Goal: Transaction & Acquisition: Purchase product/service

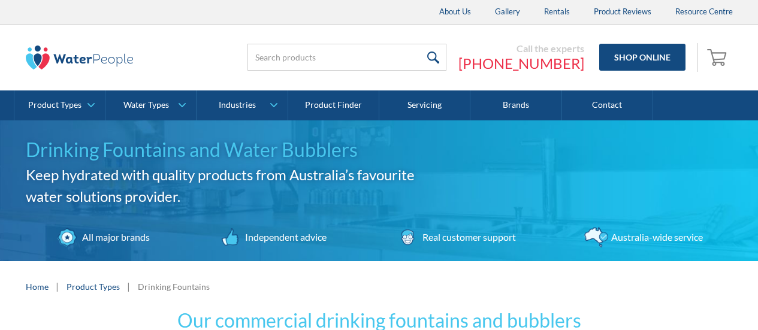
click at [10, 296] on div "Home | Product Types | Drinking Fountains" at bounding box center [379, 286] width 758 height 51
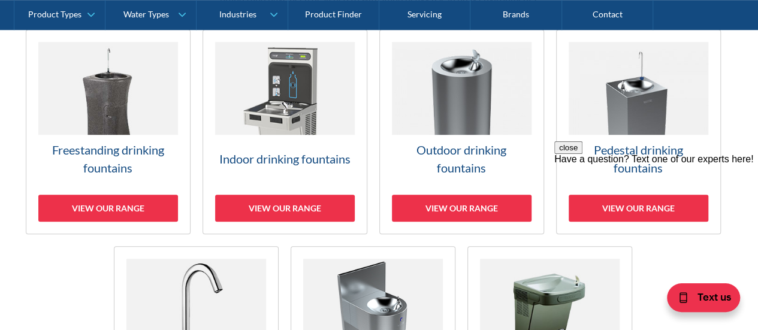
scroll to position [360, 0]
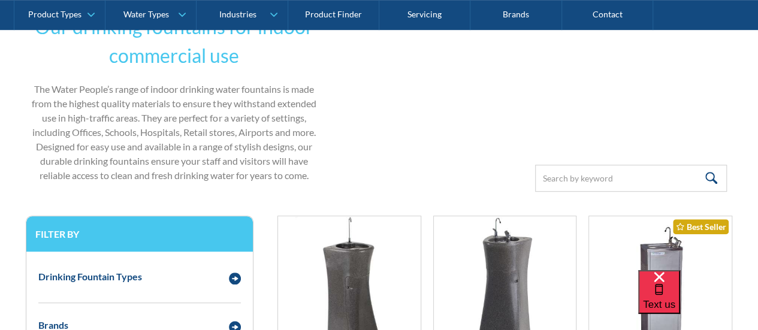
drag, startPoint x: 0, startPoint y: 0, endPoint x: 5, endPoint y: 230, distance: 229.6
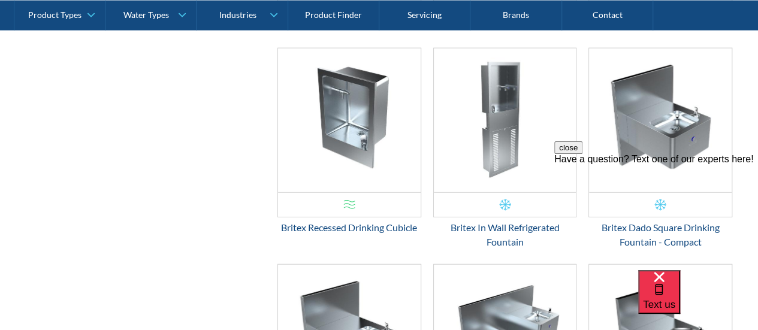
scroll to position [1378, 0]
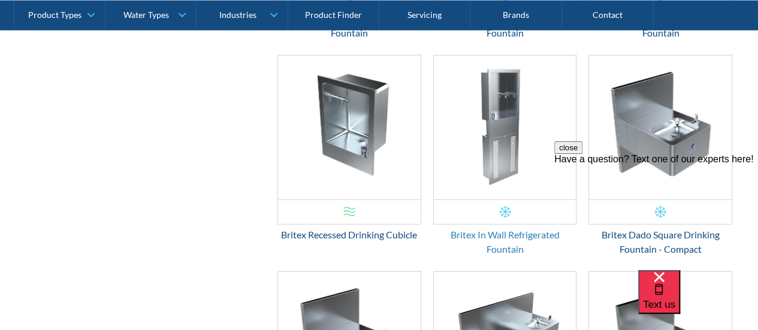
click at [511, 238] on div "Britex In Wall Refrigerated Fountain" at bounding box center [505, 242] width 144 height 29
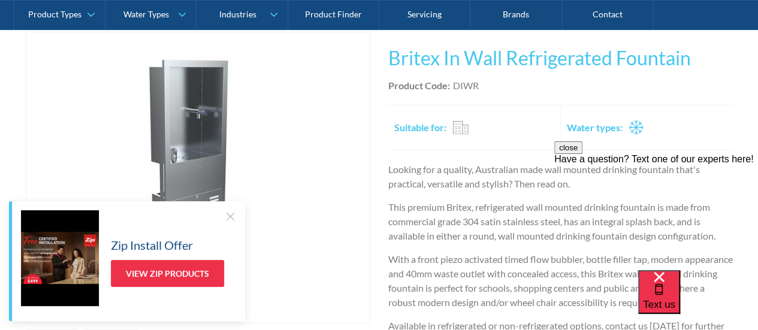
scroll to position [240, 0]
click at [750, 141] on div "Play video Fits Most Brands Best Seller No items found. This tap design is incl…" at bounding box center [379, 245] width 758 height 463
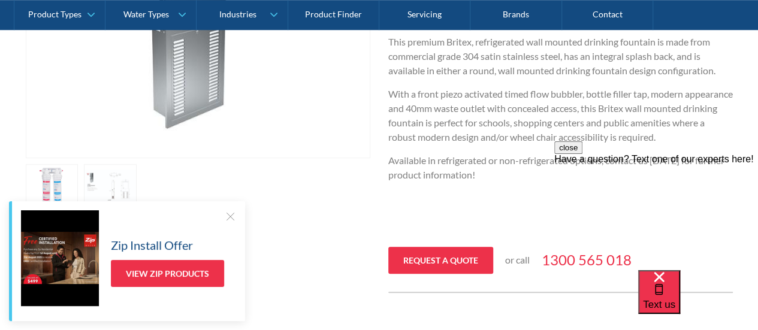
scroll to position [384, 0]
